Goal: Contribute content: Contribute content

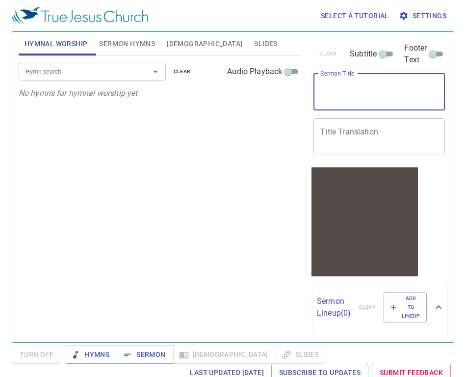
click at [336, 89] on textarea "Sermon Title" at bounding box center [380, 91] width 118 height 19
type textarea "s"
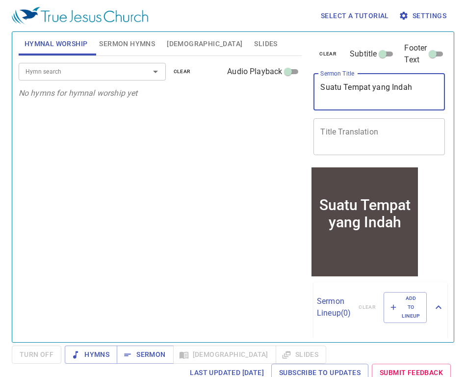
click at [336, 89] on textarea "Suatu Tempat yang Indah" at bounding box center [380, 91] width 118 height 19
type textarea "Suatu Tempat yang Indah"
click at [322, 127] on textarea "Title Translation" at bounding box center [380, 136] width 118 height 19
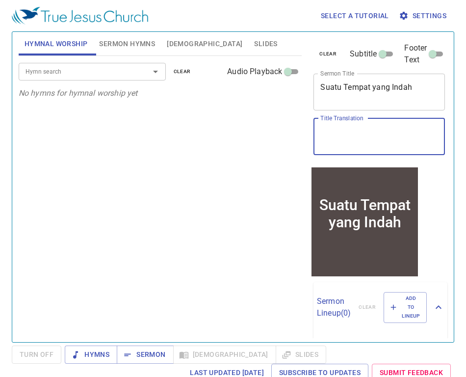
paste textarea "一个美丽的地方"
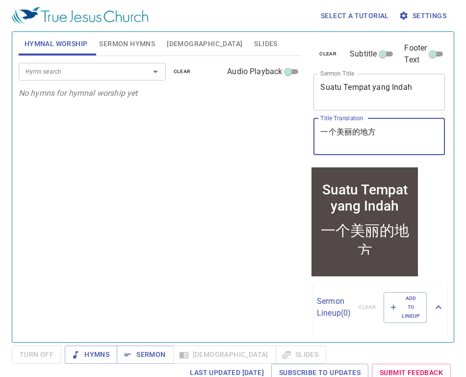
type textarea "一个美丽的地方"
click at [109, 39] on span "Sermon Hymns" at bounding box center [127, 44] width 56 height 12
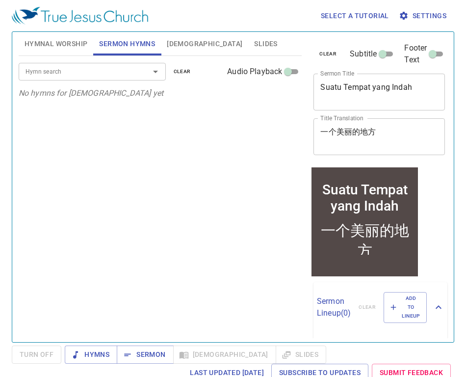
click at [109, 71] on input "Hymn search" at bounding box center [78, 71] width 112 height 11
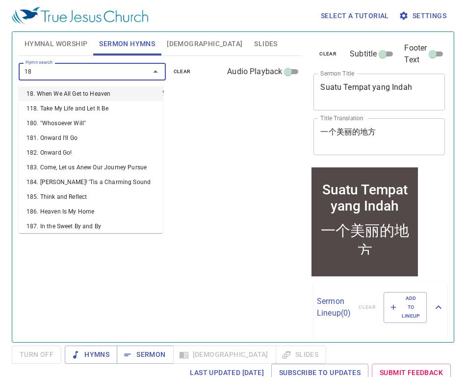
type input "187"
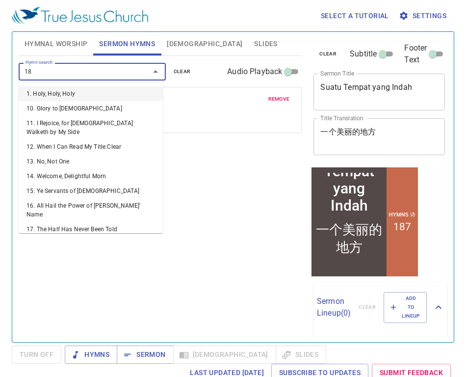
type input "189"
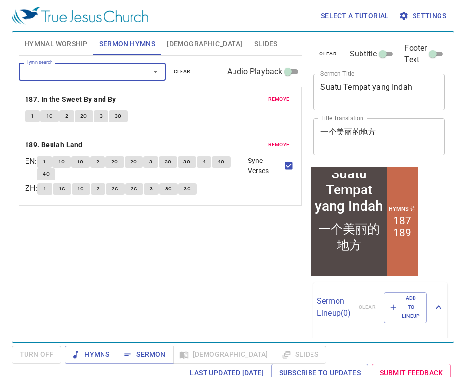
click at [435, 15] on span "Settings" at bounding box center [424, 16] width 46 height 12
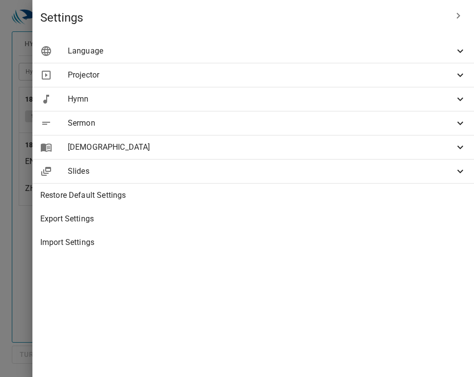
click at [334, 51] on span "Language" at bounding box center [261, 51] width 386 height 12
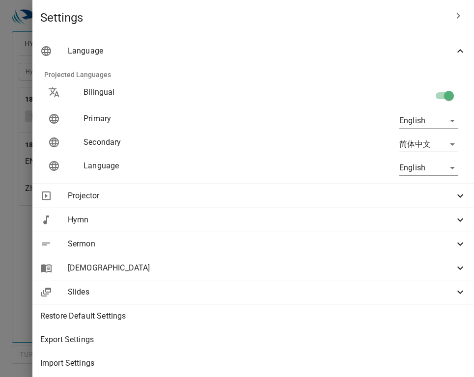
click at [413, 118] on body "Select a tutorial Settings Hymnal Worship Sermon Hymns Bible Slides Hymn search…" at bounding box center [237, 188] width 474 height 377
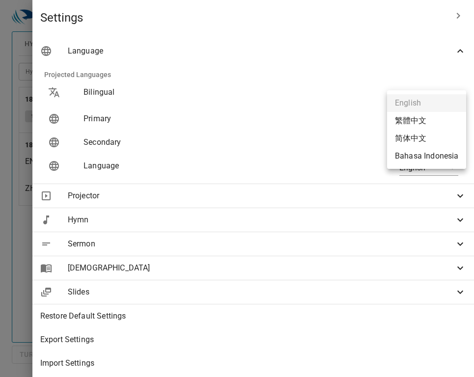
click at [413, 160] on li "Bahasa Indonesia" at bounding box center [426, 156] width 79 height 18
type input "id"
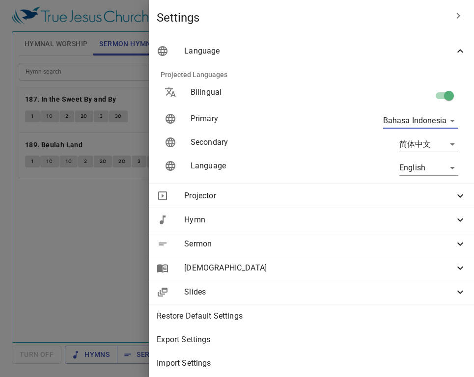
click at [121, 242] on div at bounding box center [237, 188] width 474 height 377
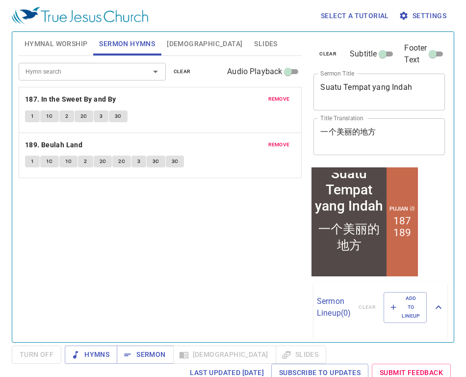
click at [182, 45] on span "[DEMOGRAPHIC_DATA]" at bounding box center [205, 44] width 76 height 12
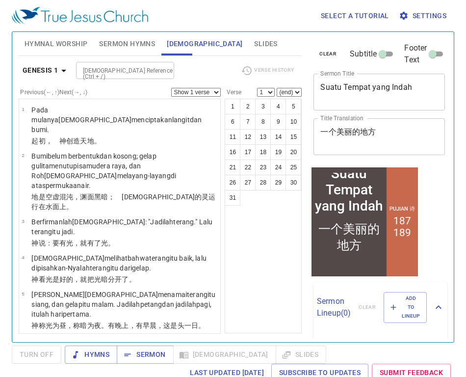
click at [63, 42] on span "Hymnal Worship" at bounding box center [56, 44] width 63 height 12
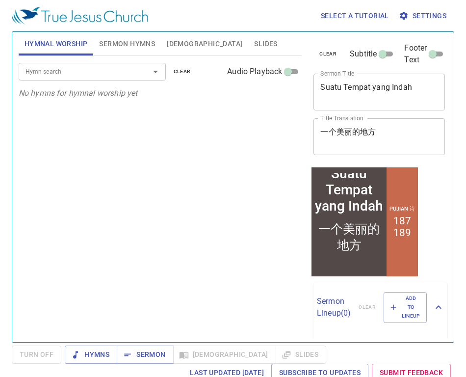
click at [134, 34] on button "Sermon Hymns" at bounding box center [127, 44] width 68 height 24
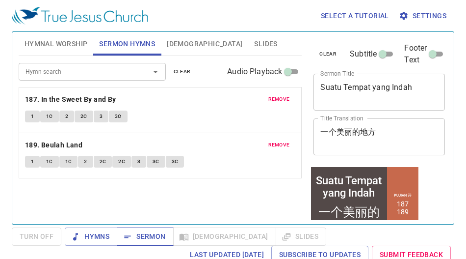
click at [141, 235] on span "Sermon" at bounding box center [145, 236] width 41 height 12
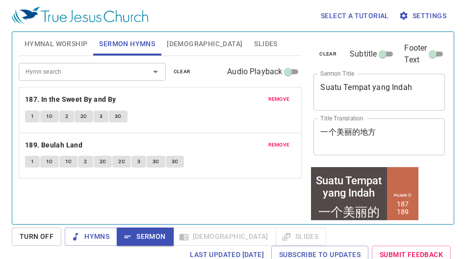
click at [462, 133] on div "Select a tutorial Settings Hymnal Worship Sermon Hymns Bible Slides Hymn search…" at bounding box center [233, 129] width 466 height 259
click at [237, 204] on div "Hymn search Hymn search clear Audio Playback remove 187. In the Sweet By and By…" at bounding box center [161, 136] width 284 height 160
click at [175, 45] on span "[DEMOGRAPHIC_DATA]" at bounding box center [205, 44] width 76 height 12
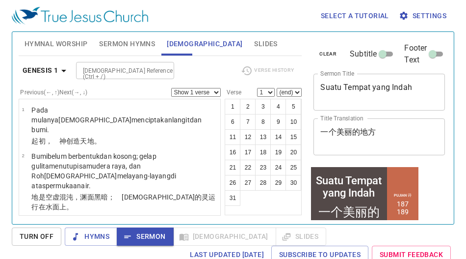
click at [252, 41] on div "Hymnal Worship Sermon Hymns Bible Slides" at bounding box center [161, 44] width 284 height 24
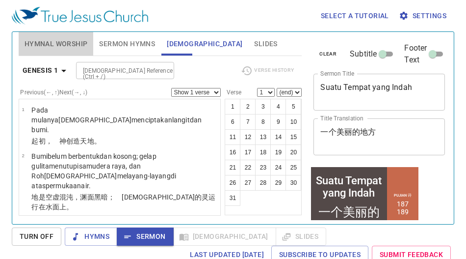
click at [68, 42] on span "Hymnal Worship" at bounding box center [56, 44] width 63 height 12
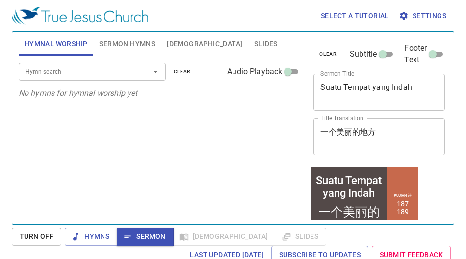
click at [148, 46] on span "Sermon Hymns" at bounding box center [127, 44] width 56 height 12
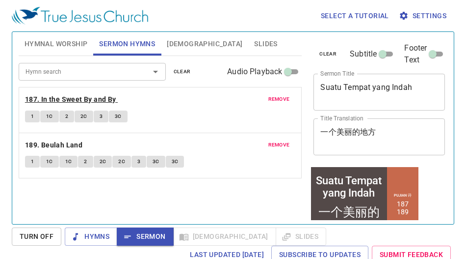
click at [85, 101] on b "187. In the Sweet By and By" at bounding box center [70, 99] width 91 height 12
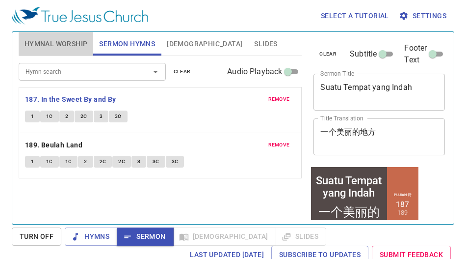
click at [72, 42] on span "Hymnal Worship" at bounding box center [56, 44] width 63 height 12
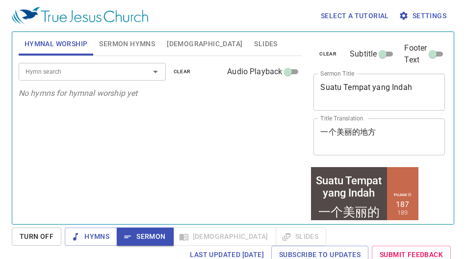
click at [103, 38] on span "Sermon Hymns" at bounding box center [127, 44] width 56 height 12
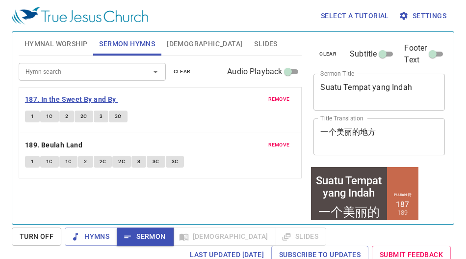
click at [84, 100] on b "187. In the Sweet By and By" at bounding box center [70, 99] width 91 height 12
click at [29, 119] on button "1" at bounding box center [32, 116] width 15 height 12
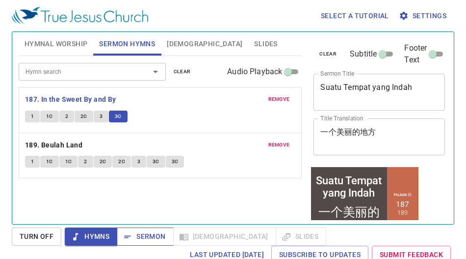
click at [133, 242] on span "Sermon" at bounding box center [145, 236] width 41 height 12
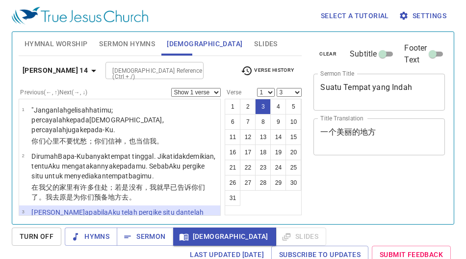
select select "3"
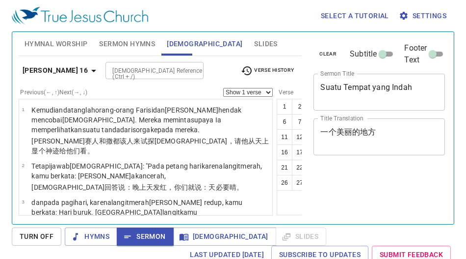
select select "18"
select select "20"
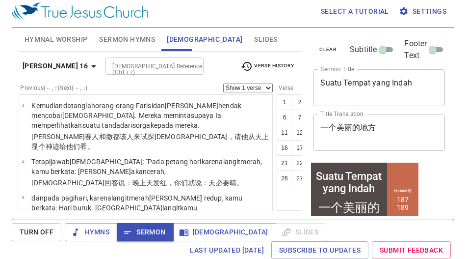
scroll to position [1090, 0]
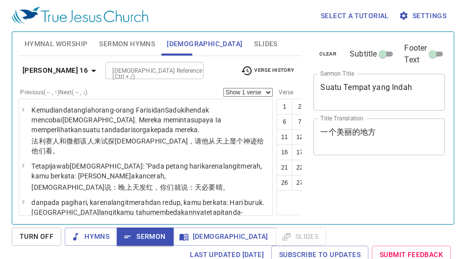
select select "28"
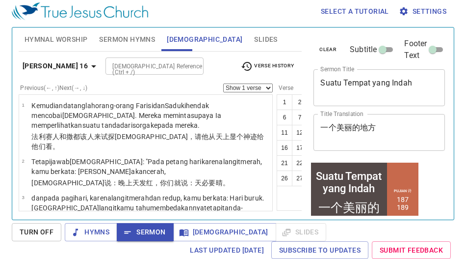
scroll to position [1725, 0]
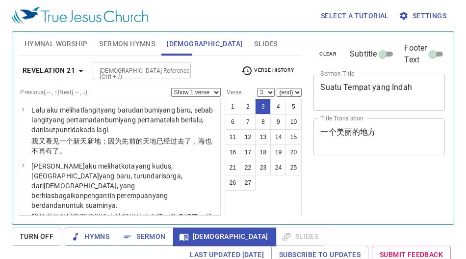
select select "3"
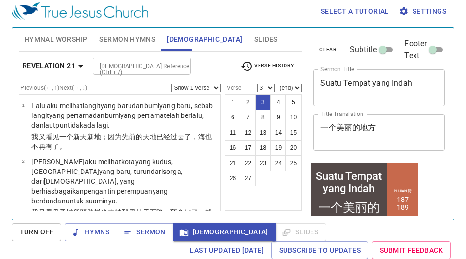
scroll to position [125, 0]
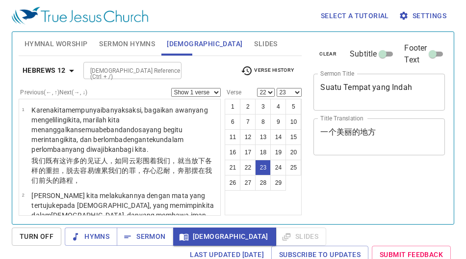
select select "22"
select select "23"
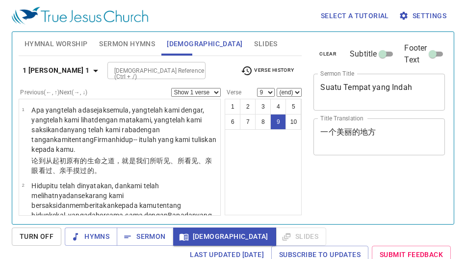
select select "9"
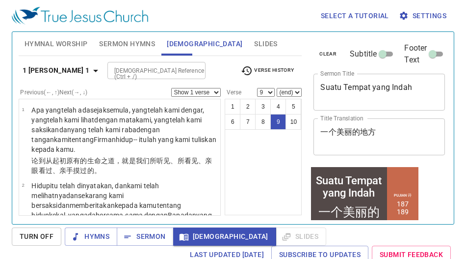
scroll to position [609, 0]
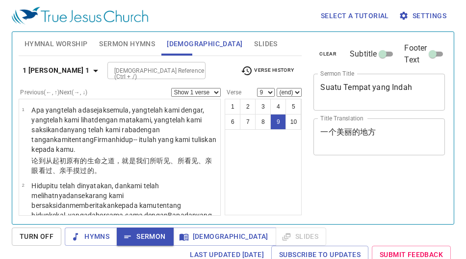
select select "9"
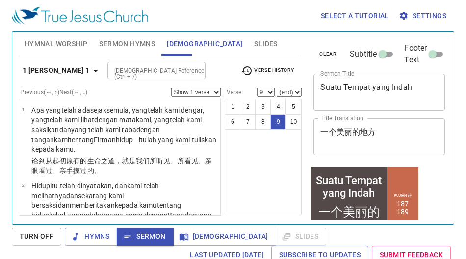
scroll to position [609, 0]
